Goal: Task Accomplishment & Management: Manage account settings

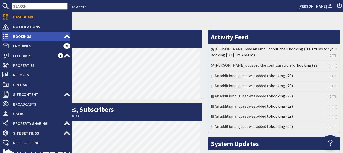
click at [25, 36] on span "Bookings" at bounding box center [36, 36] width 54 height 8
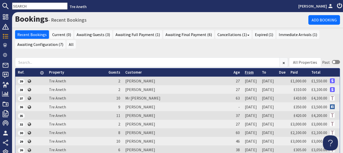
click at [245, 71] on link "From" at bounding box center [249, 72] width 9 height 5
click at [245, 72] on link "From" at bounding box center [250, 72] width 11 height 5
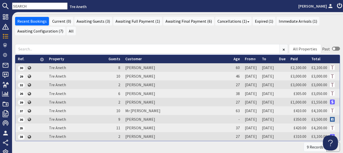
scroll to position [10, 0]
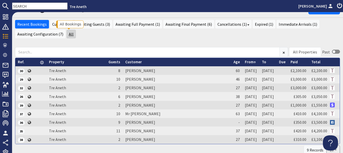
click at [70, 35] on link "All" at bounding box center [71, 34] width 9 height 9
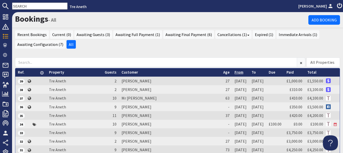
click at [235, 73] on link "From" at bounding box center [239, 72] width 9 height 5
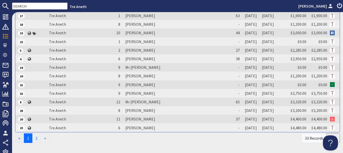
scroll to position [118, 0]
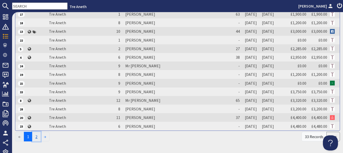
click at [37, 137] on link "2" at bounding box center [36, 136] width 9 height 10
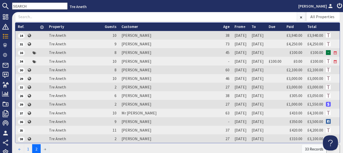
scroll to position [46, 0]
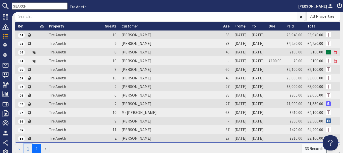
click at [29, 148] on link "1" at bounding box center [28, 148] width 9 height 10
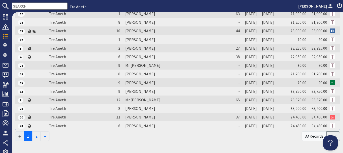
scroll to position [119, 0]
click at [39, 135] on link "2" at bounding box center [36, 135] width 9 height 10
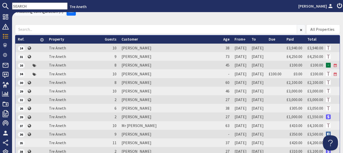
scroll to position [0, 0]
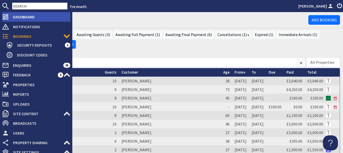
click at [28, 17] on span "Dashboard" at bounding box center [39, 17] width 61 height 8
